Goal: Task Accomplishment & Management: Manage account settings

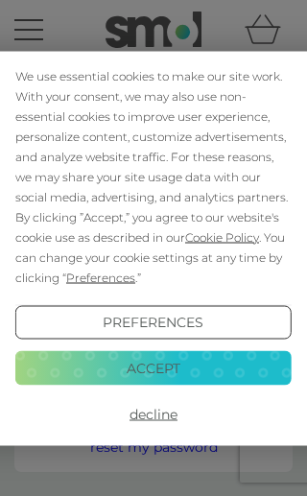
click at [189, 367] on button "Accept" at bounding box center [153, 368] width 276 height 35
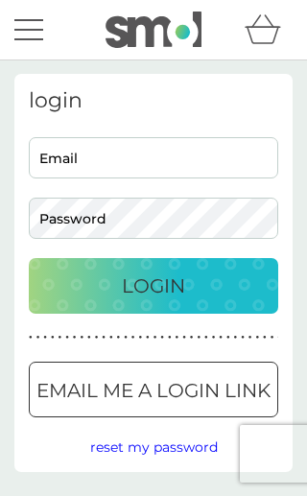
click at [162, 164] on input "Email" at bounding box center [153, 157] width 249 height 41
type input "laurastreet@mac.com"
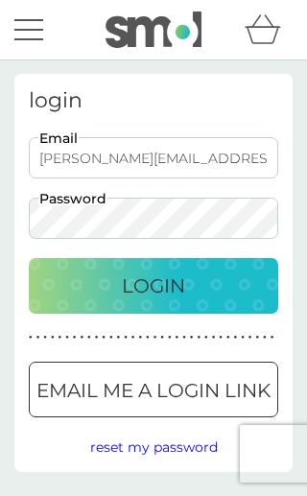
click at [153, 286] on button "Login" at bounding box center [153, 286] width 249 height 56
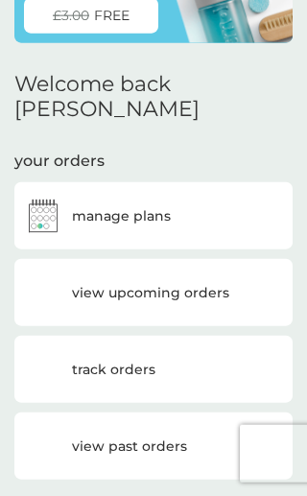
scroll to position [213, 0]
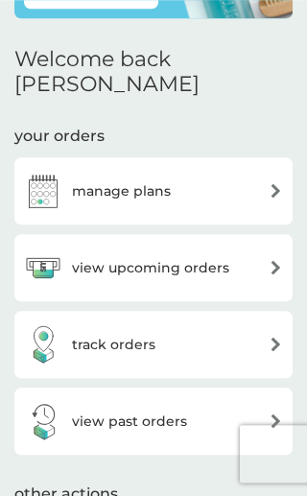
click at [154, 180] on h3 "manage plans" at bounding box center [121, 190] width 99 height 21
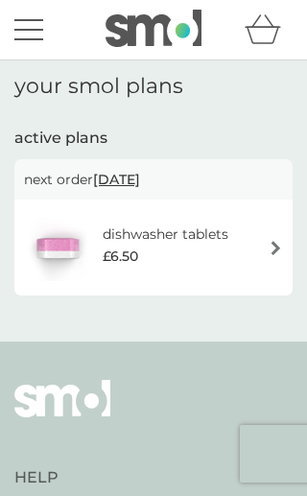
click at [238, 247] on div "dishwasher tablets £6.50" at bounding box center [175, 247] width 145 height 48
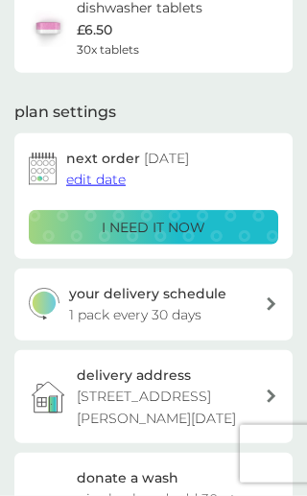
scroll to position [162, 0]
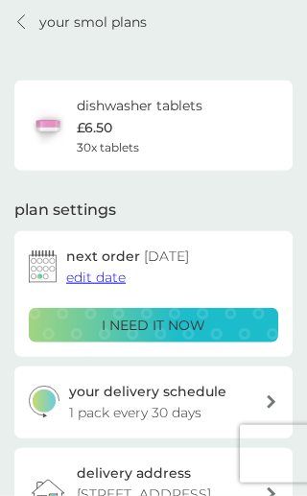
click at [99, 279] on span "edit date" at bounding box center [95, 276] width 59 height 17
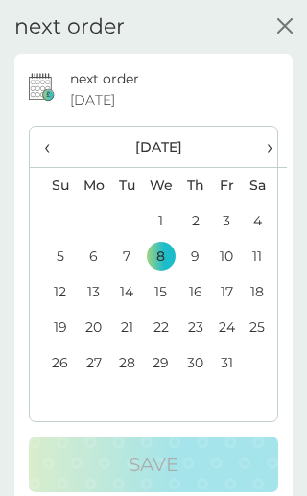
click at [51, 146] on span "‹" at bounding box center [52, 147] width 17 height 40
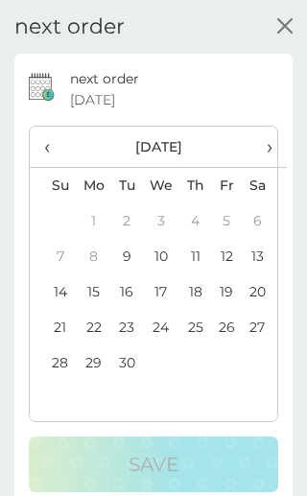
click at [278, 156] on th "›" at bounding box center [264, 147] width 45 height 41
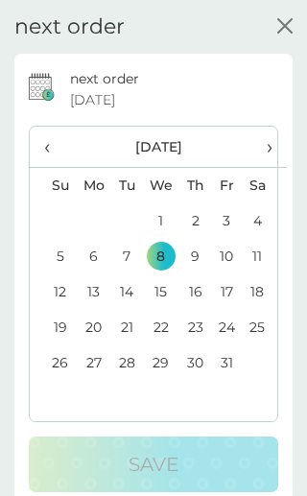
click at [203, 364] on td "30" at bounding box center [195, 362] width 32 height 35
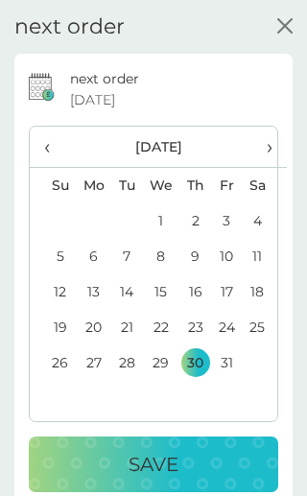
click at [182, 455] on div "Save" at bounding box center [153, 464] width 211 height 31
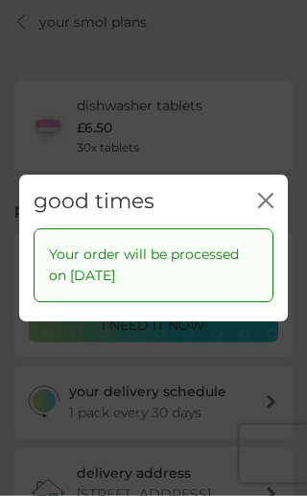
click at [269, 197] on icon "close" at bounding box center [268, 200] width 7 height 13
